Goal: Ask a question

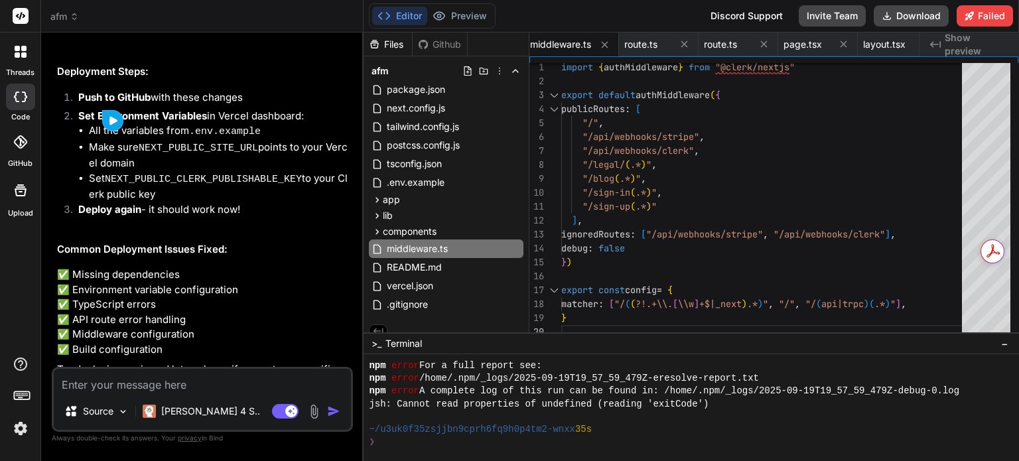
scroll to position [4745, 0]
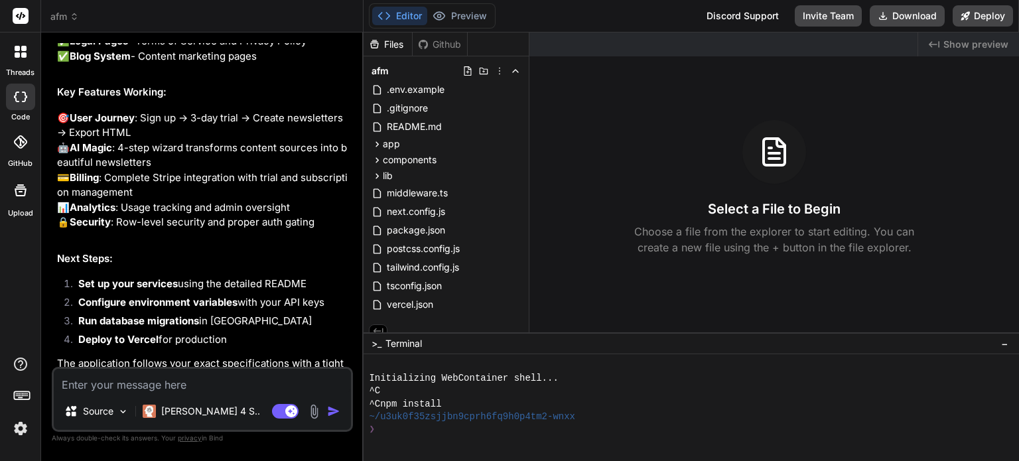
scroll to position [2726, 0]
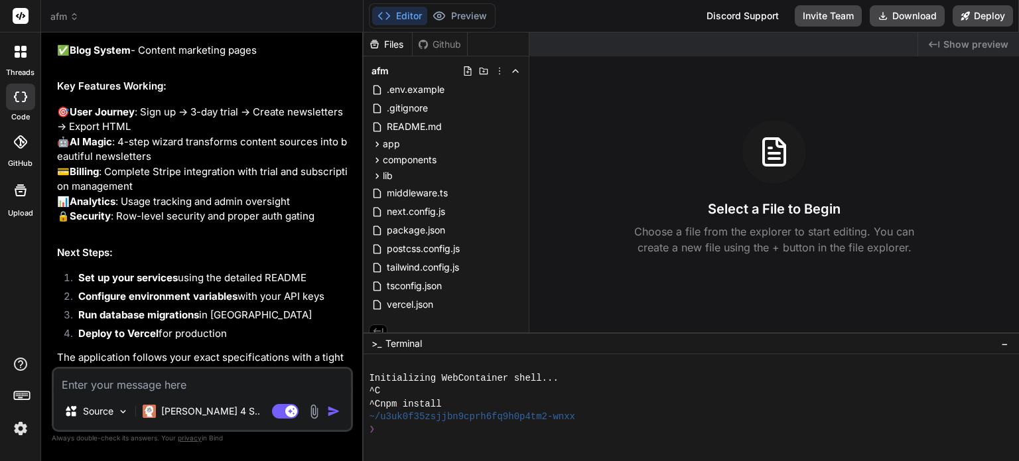
type textarea "x"
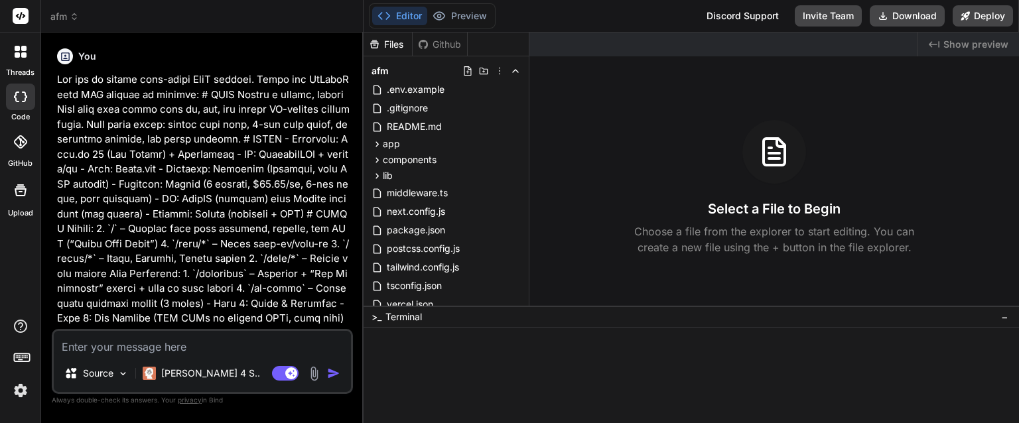
type textarea "x"
